Goal: Task Accomplishment & Management: Use online tool/utility

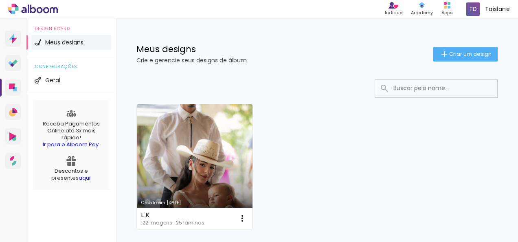
click at [165, 204] on div "Criado em [DATE]" at bounding box center [195, 202] width 108 height 4
